Goal: Information Seeking & Learning: Learn about a topic

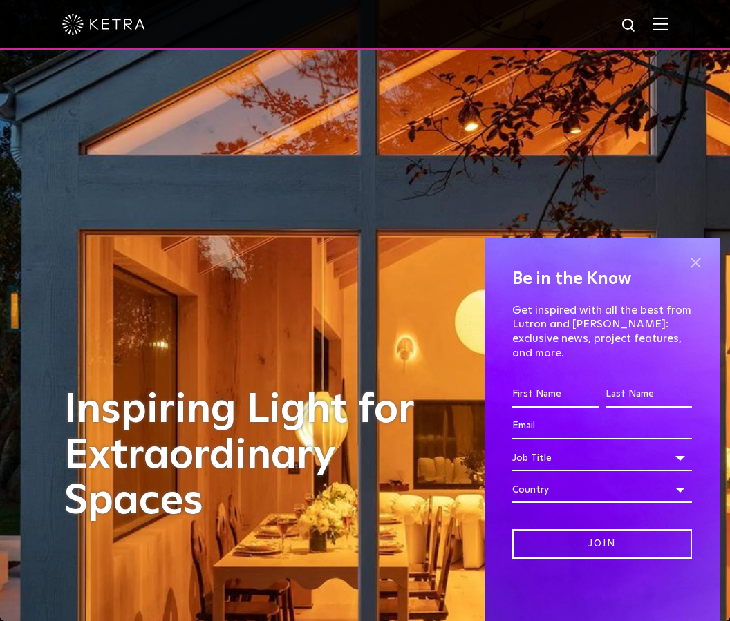
click at [699, 273] on span at bounding box center [695, 262] width 21 height 21
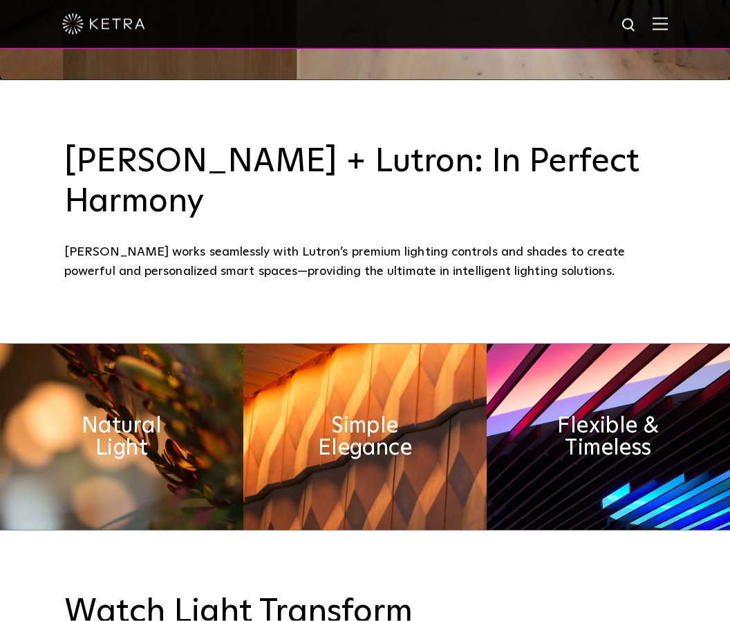
scroll to position [525, 0]
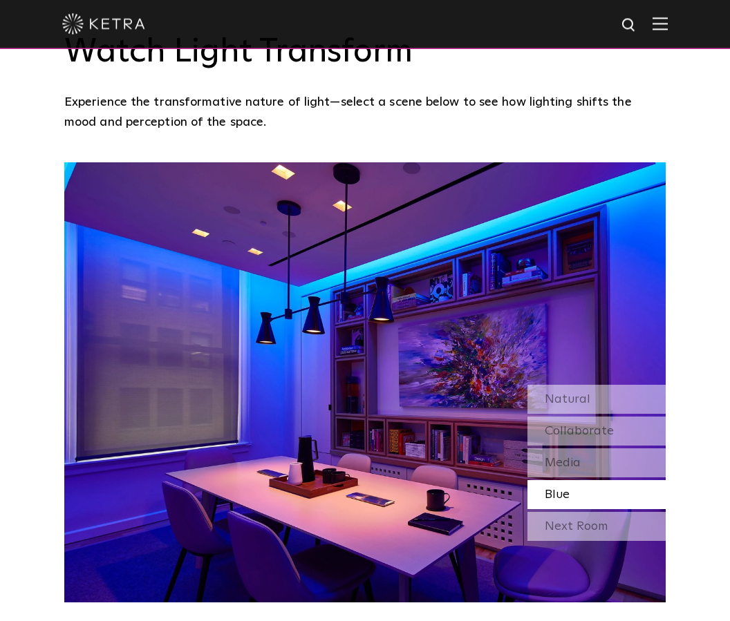
scroll to position [1103, 0]
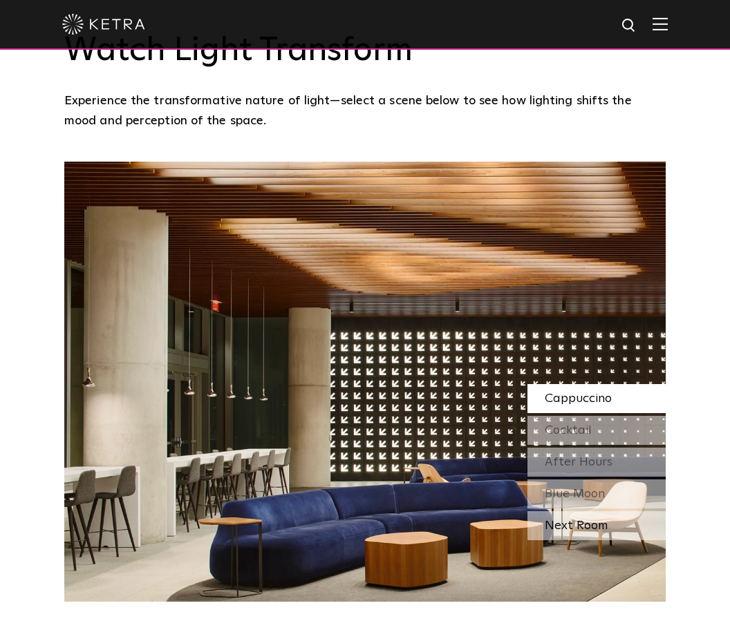
click at [601, 541] on div "Next Room" at bounding box center [596, 526] width 138 height 29
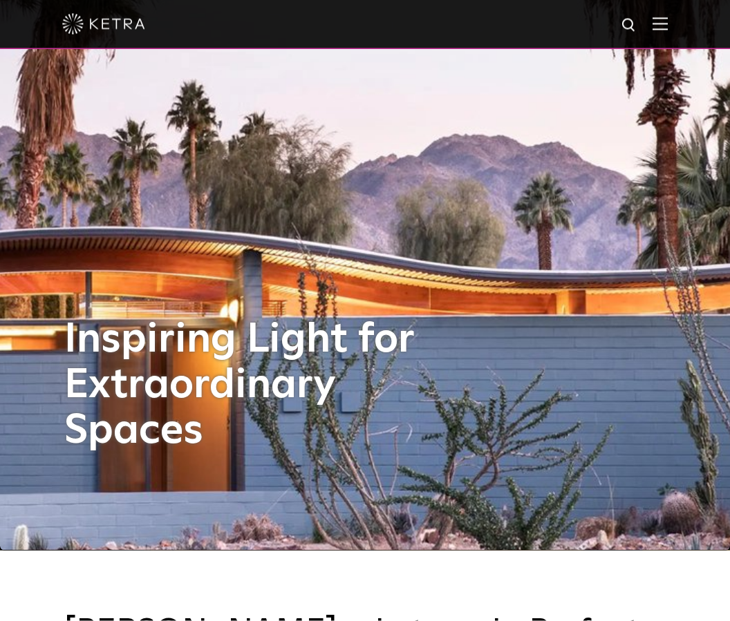
scroll to position [0, 0]
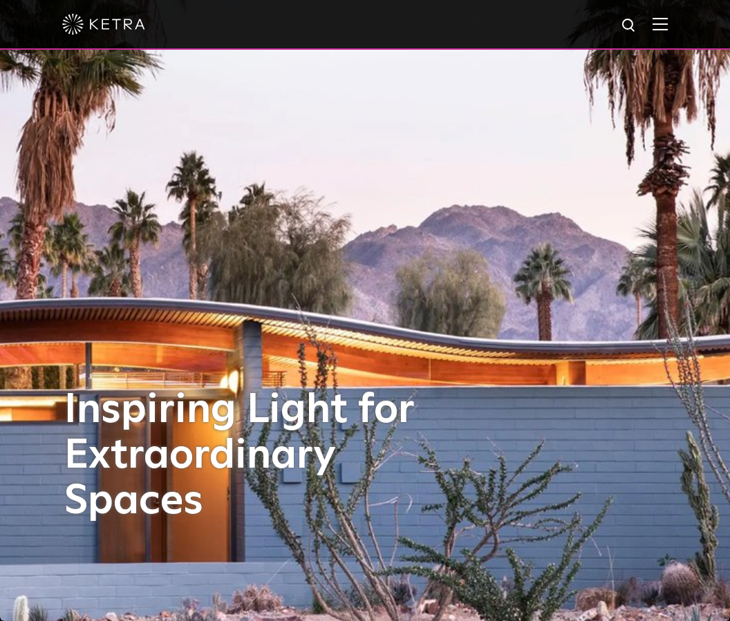
click at [662, 26] on img at bounding box center [660, 23] width 15 height 13
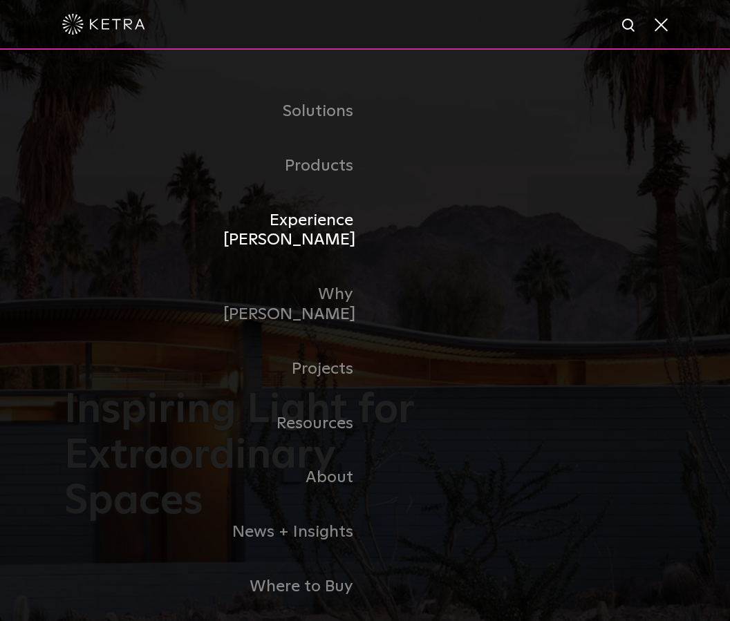
click at [344, 263] on link "Experience Ketra" at bounding box center [294, 231] width 142 height 75
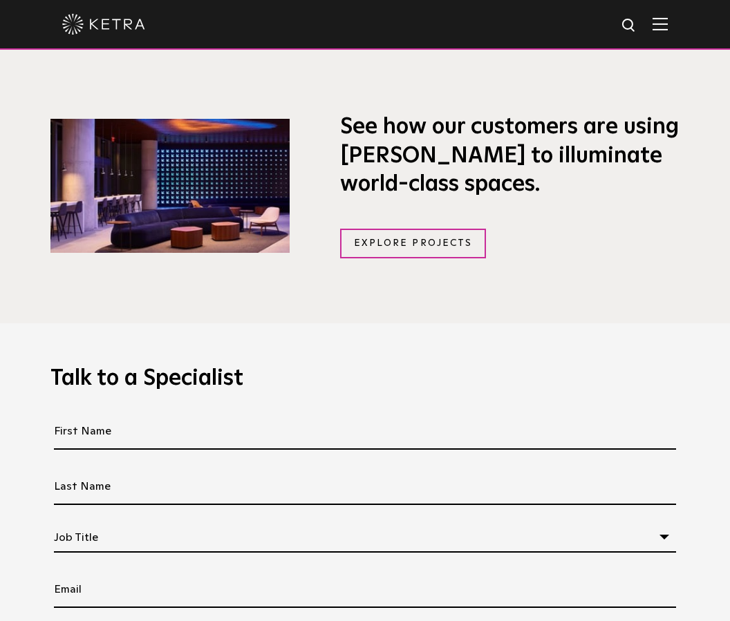
scroll to position [1086, 0]
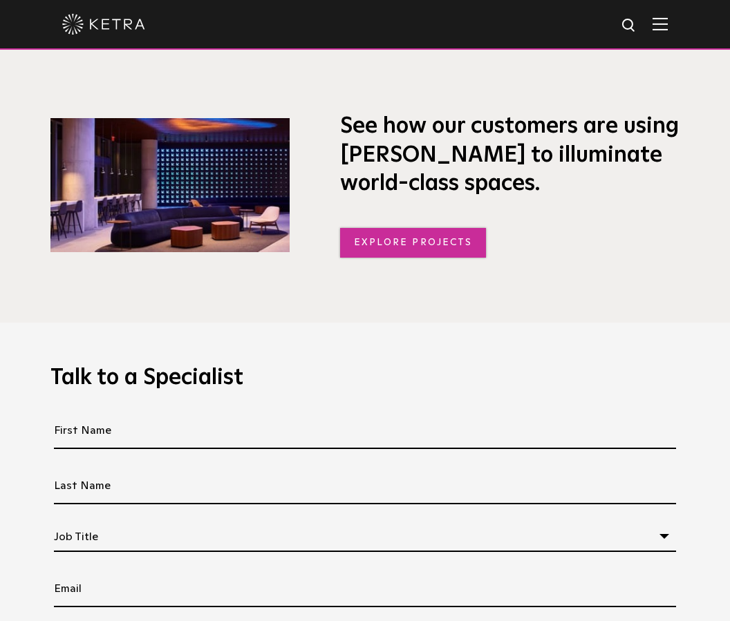
click at [426, 258] on link "Explore Projects" at bounding box center [413, 243] width 147 height 30
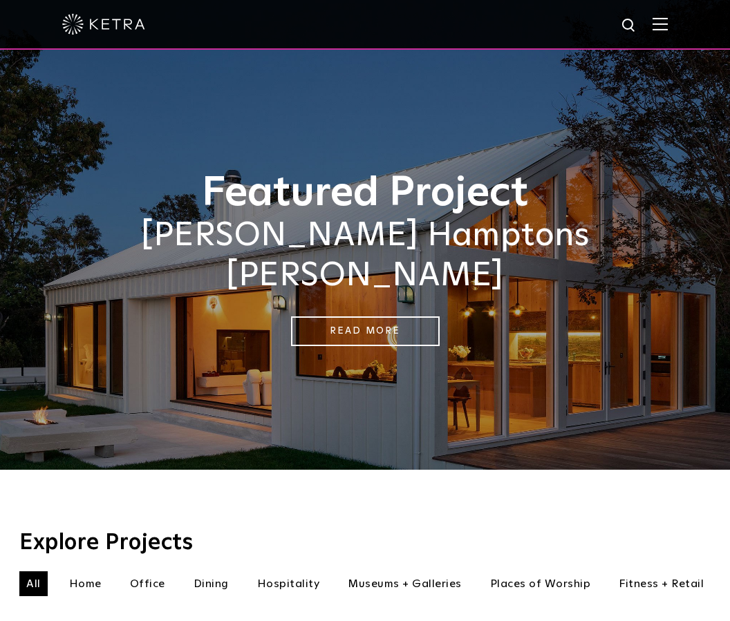
scroll to position [3, 0]
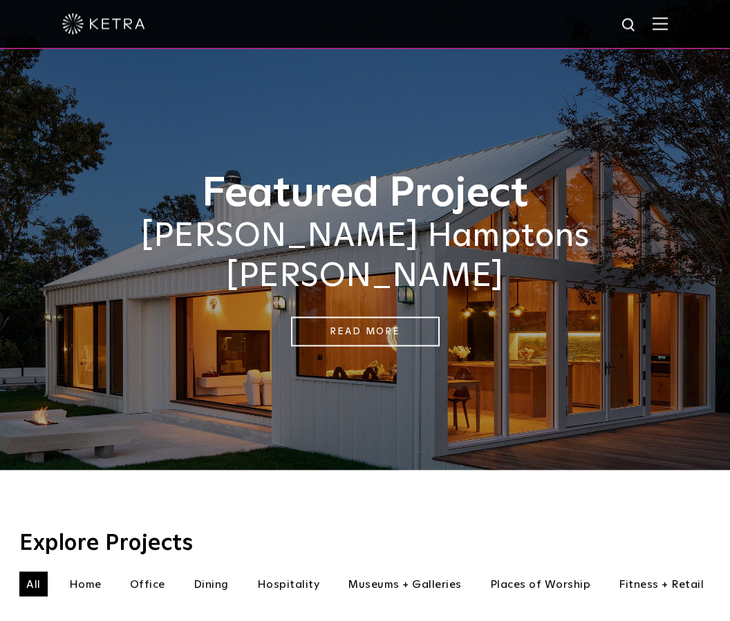
click at [82, 572] on li "Home" at bounding box center [85, 584] width 46 height 25
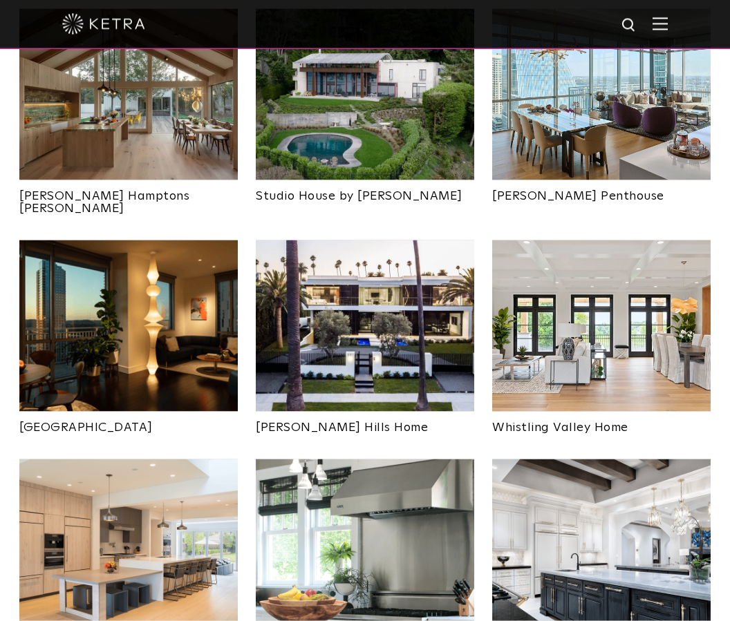
scroll to position [624, 0]
click at [153, 544] on img at bounding box center [128, 545] width 218 height 171
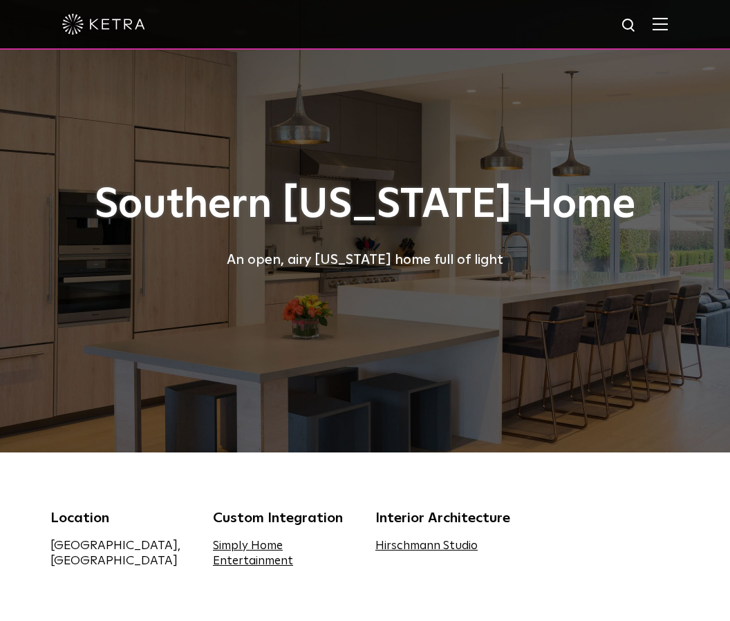
click at [553, 220] on h1 "Southern California Home" at bounding box center [364, 206] width 629 height 46
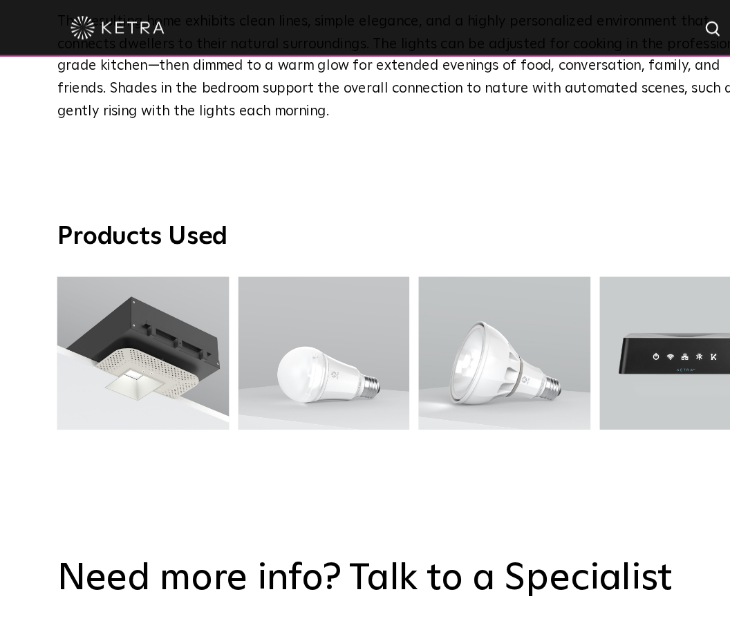
scroll to position [2083, 0]
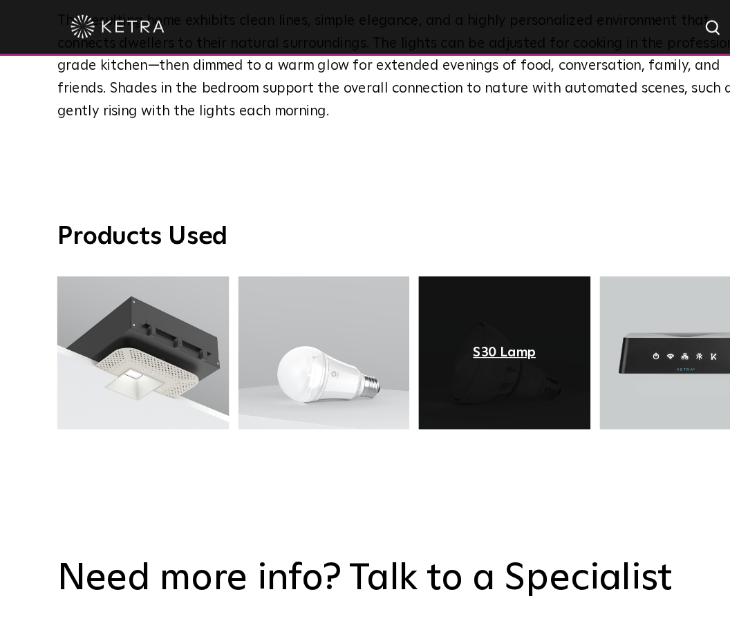
click at [454, 306] on div "S30 Lamp" at bounding box center [444, 313] width 55 height 14
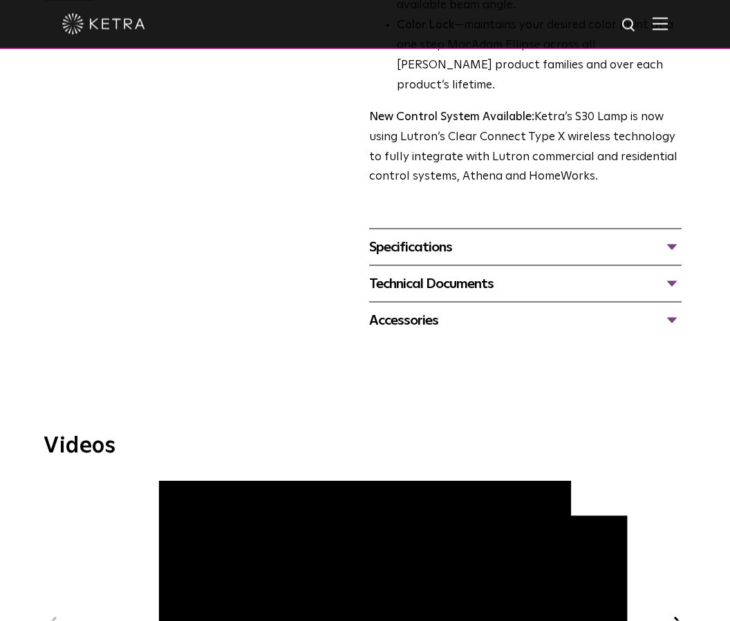
scroll to position [481, 0]
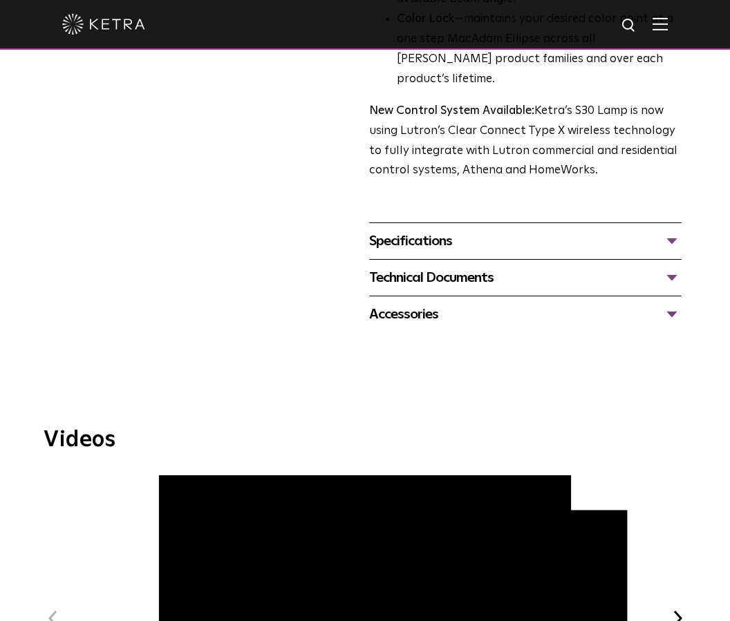
click at [674, 230] on div "Specifications" at bounding box center [525, 241] width 312 height 22
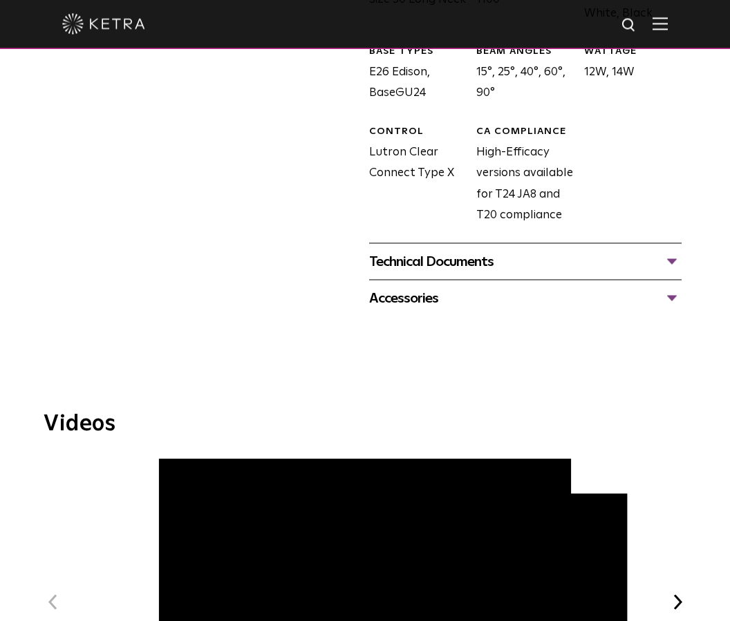
click at [675, 251] on div "Technical Documents" at bounding box center [525, 262] width 312 height 22
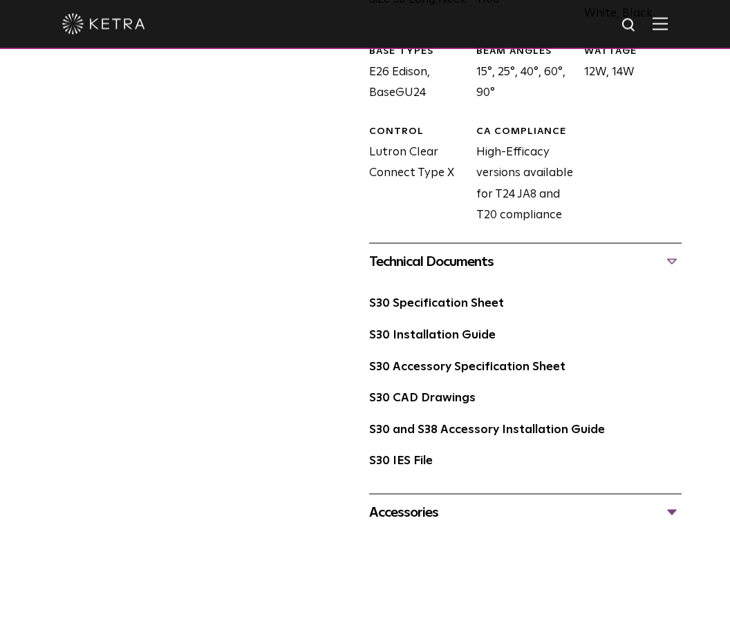
scroll to position [783, 0]
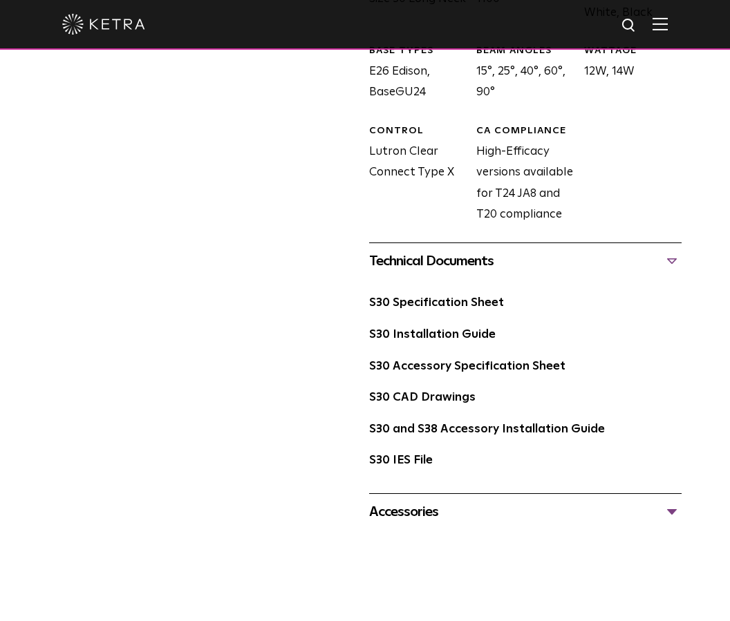
click at [494, 325] on div "S30 Installation Guide" at bounding box center [525, 341] width 312 height 32
click at [466, 329] on link "S30 Installation Guide" at bounding box center [432, 335] width 127 height 12
